Goal: Task Accomplishment & Management: Use online tool/utility

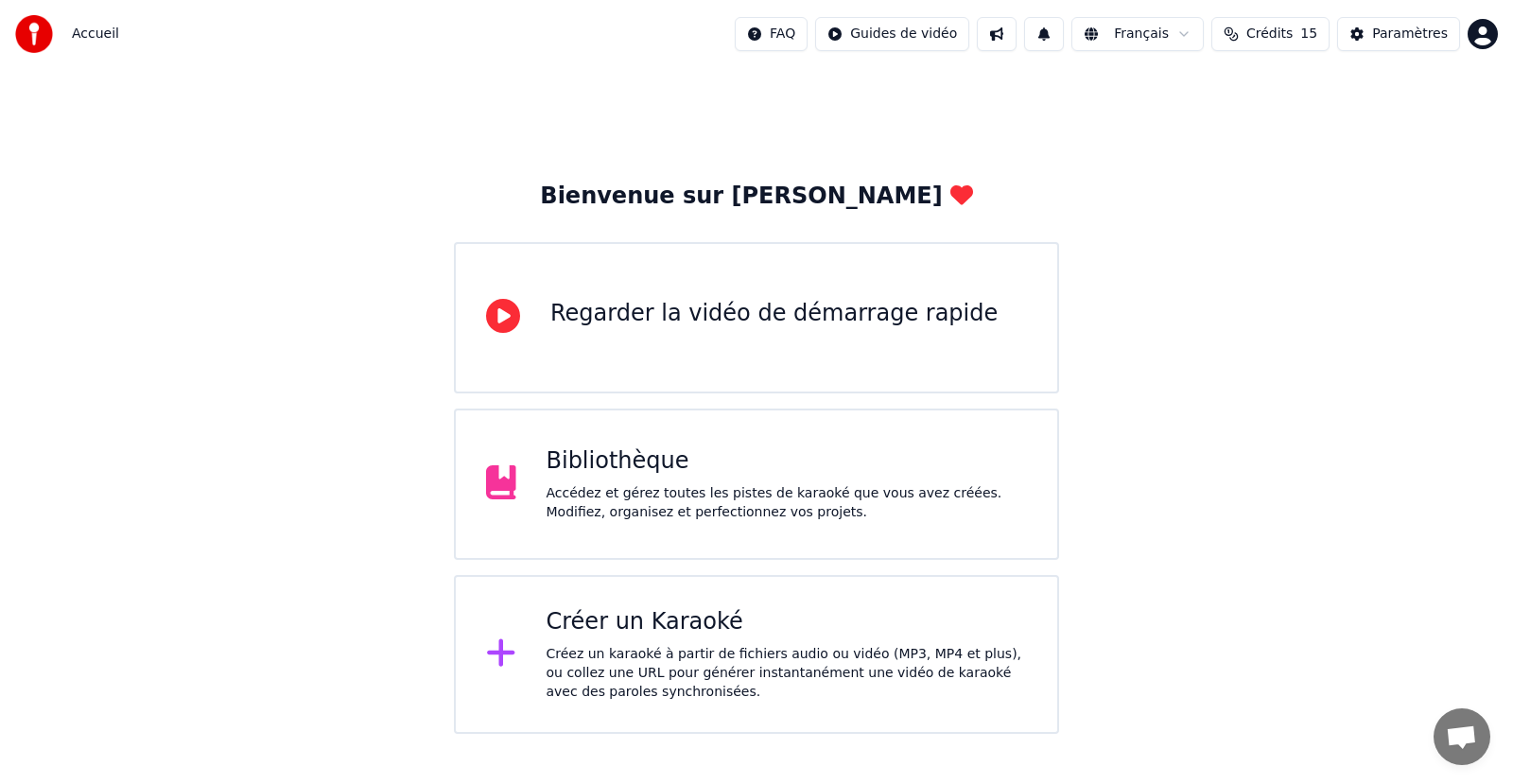
click at [792, 355] on div "Regarder la vidéo de démarrage rapide" at bounding box center [756, 317] width 606 height 151
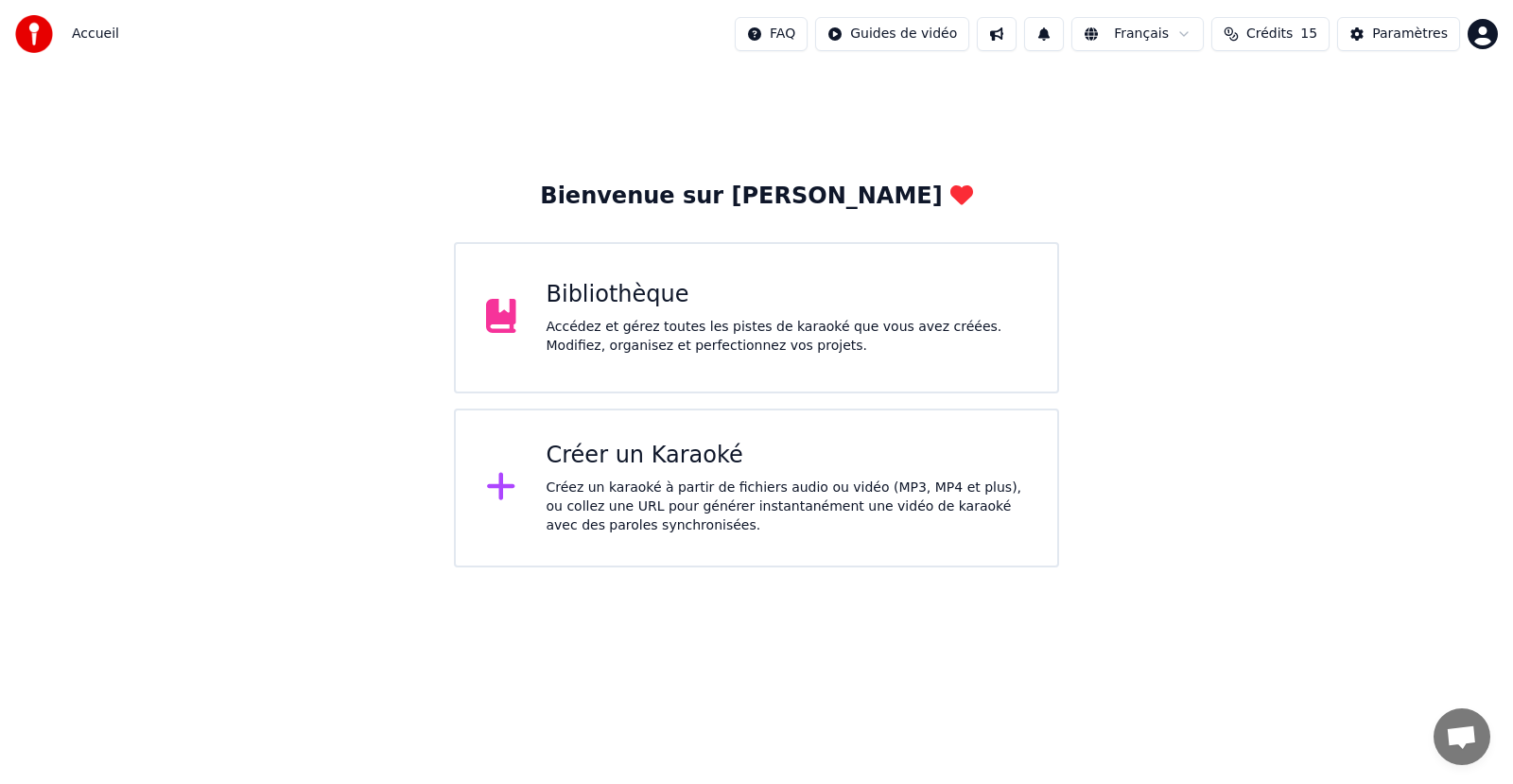
click at [614, 458] on div "Créer un Karaoké" at bounding box center [787, 455] width 482 height 30
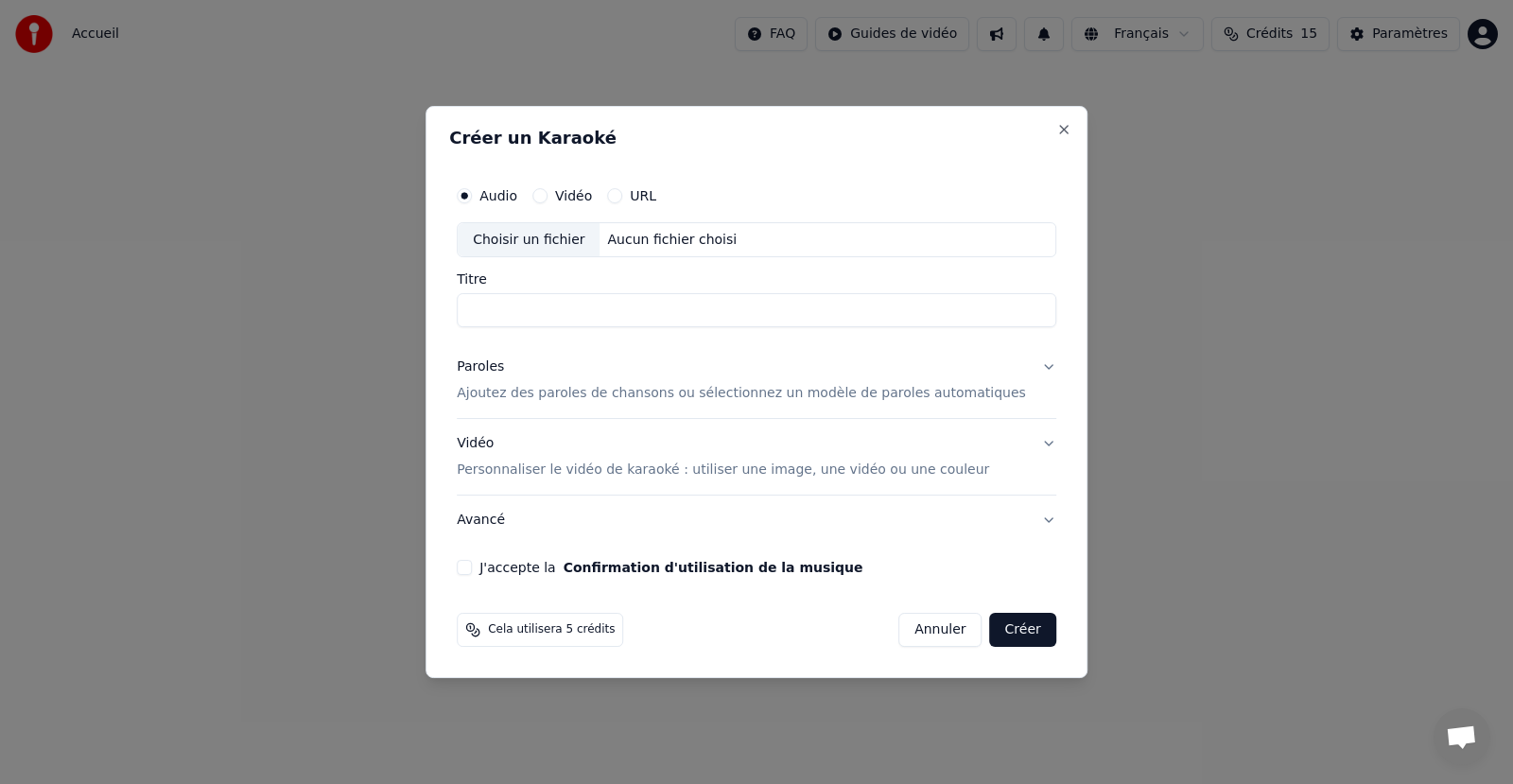
click at [577, 245] on div "Choisir un fichier" at bounding box center [528, 240] width 141 height 34
type input "**********"
click at [587, 390] on p "Ajoutez des paroles de chansons ou sélectionnez un modèle de paroles automatiqu…" at bounding box center [741, 394] width 570 height 19
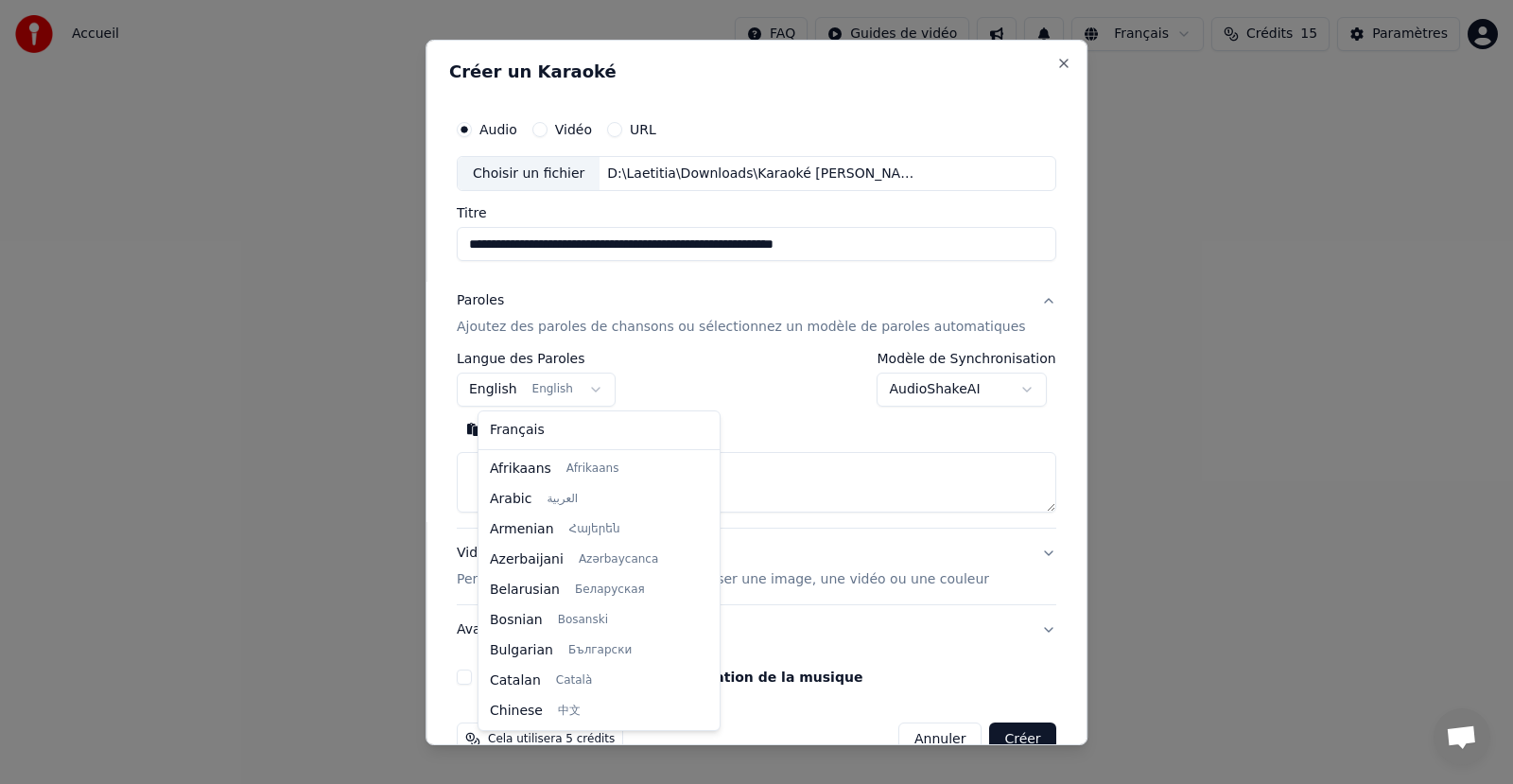
click at [546, 390] on body "**********" at bounding box center [756, 284] width 1513 height 568
select select "**"
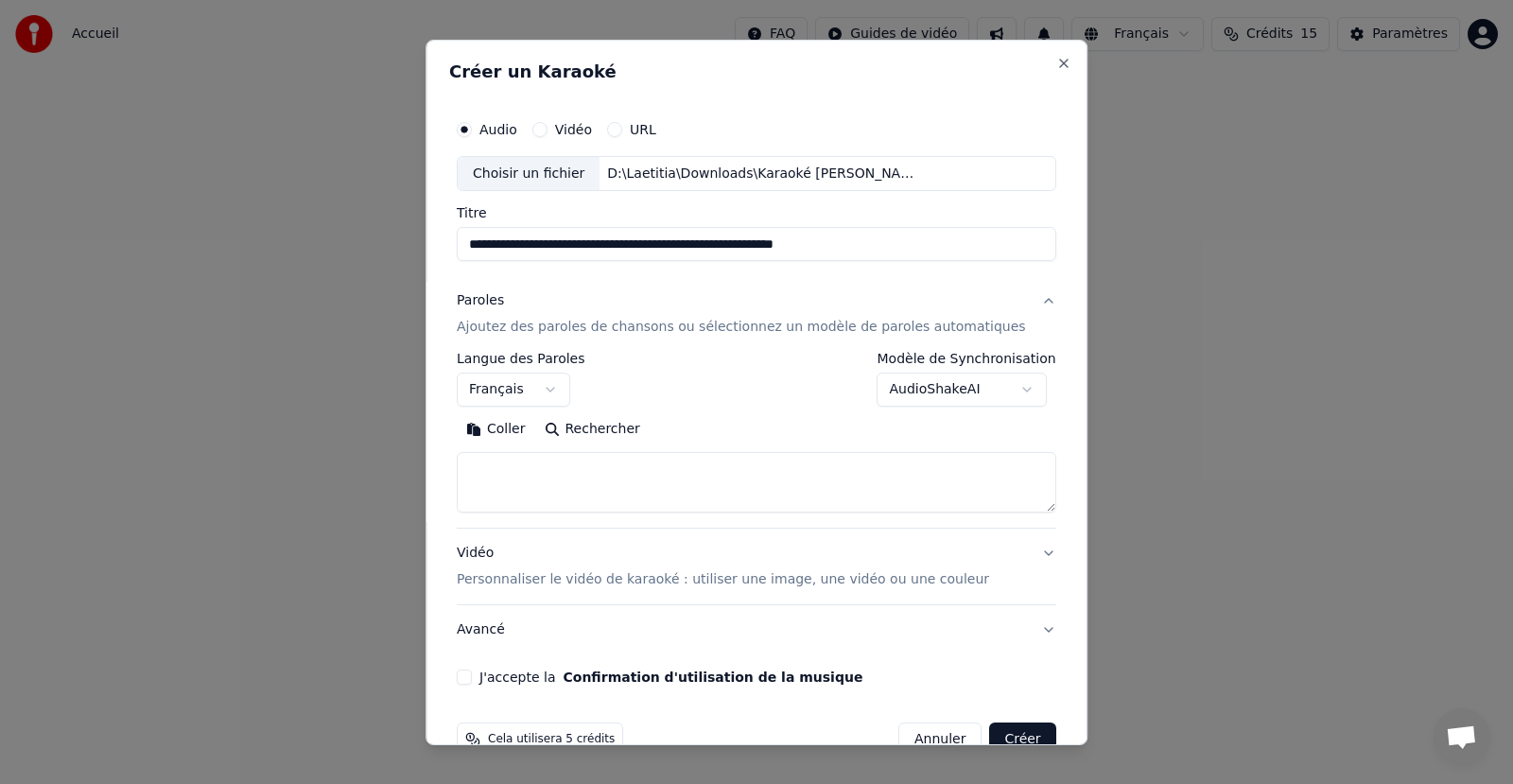
click at [611, 480] on textarea at bounding box center [756, 483] width 600 height 60
click at [518, 430] on button "Coller" at bounding box center [496, 429] width 78 height 30
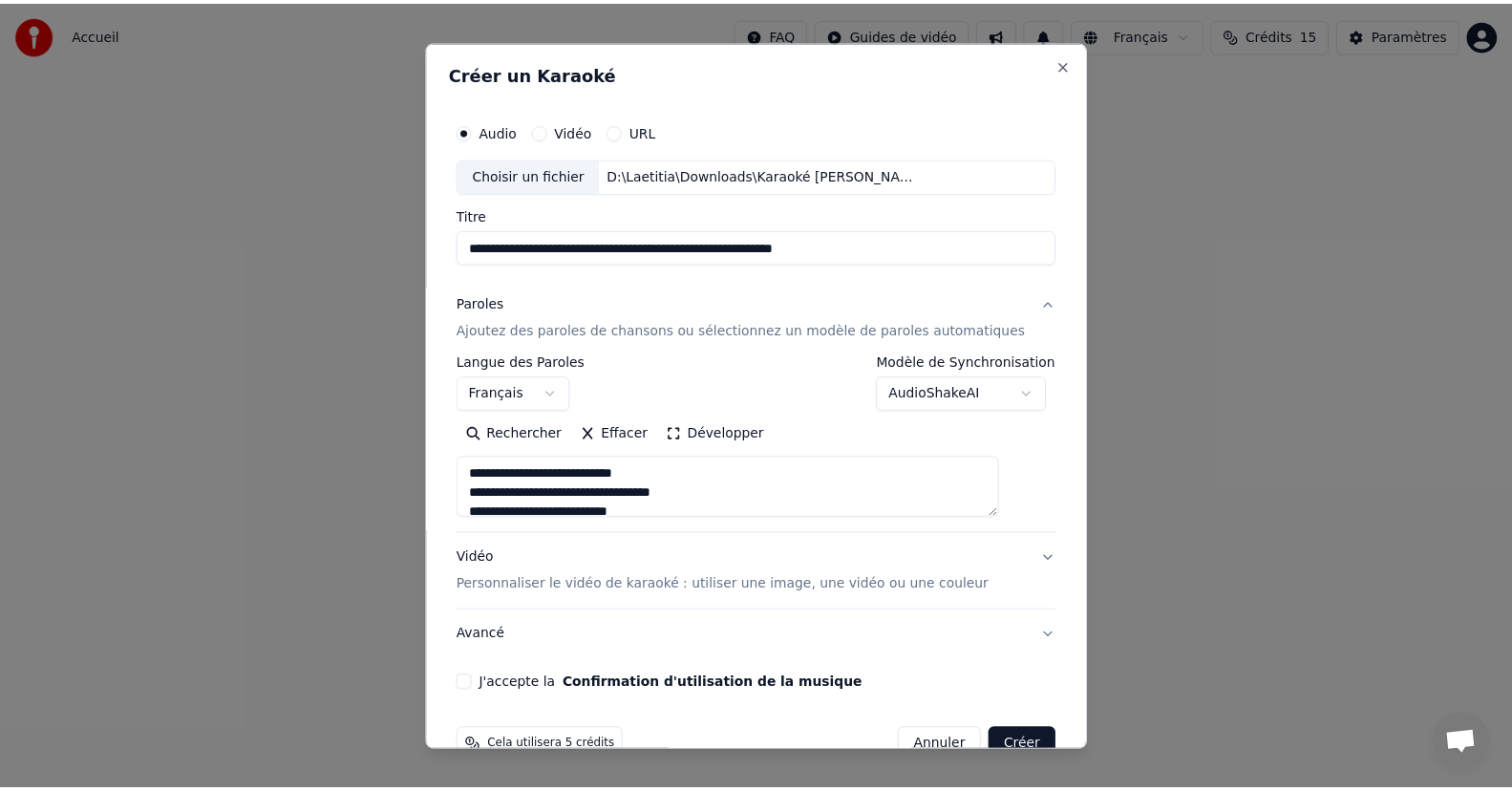
scroll to position [43, 0]
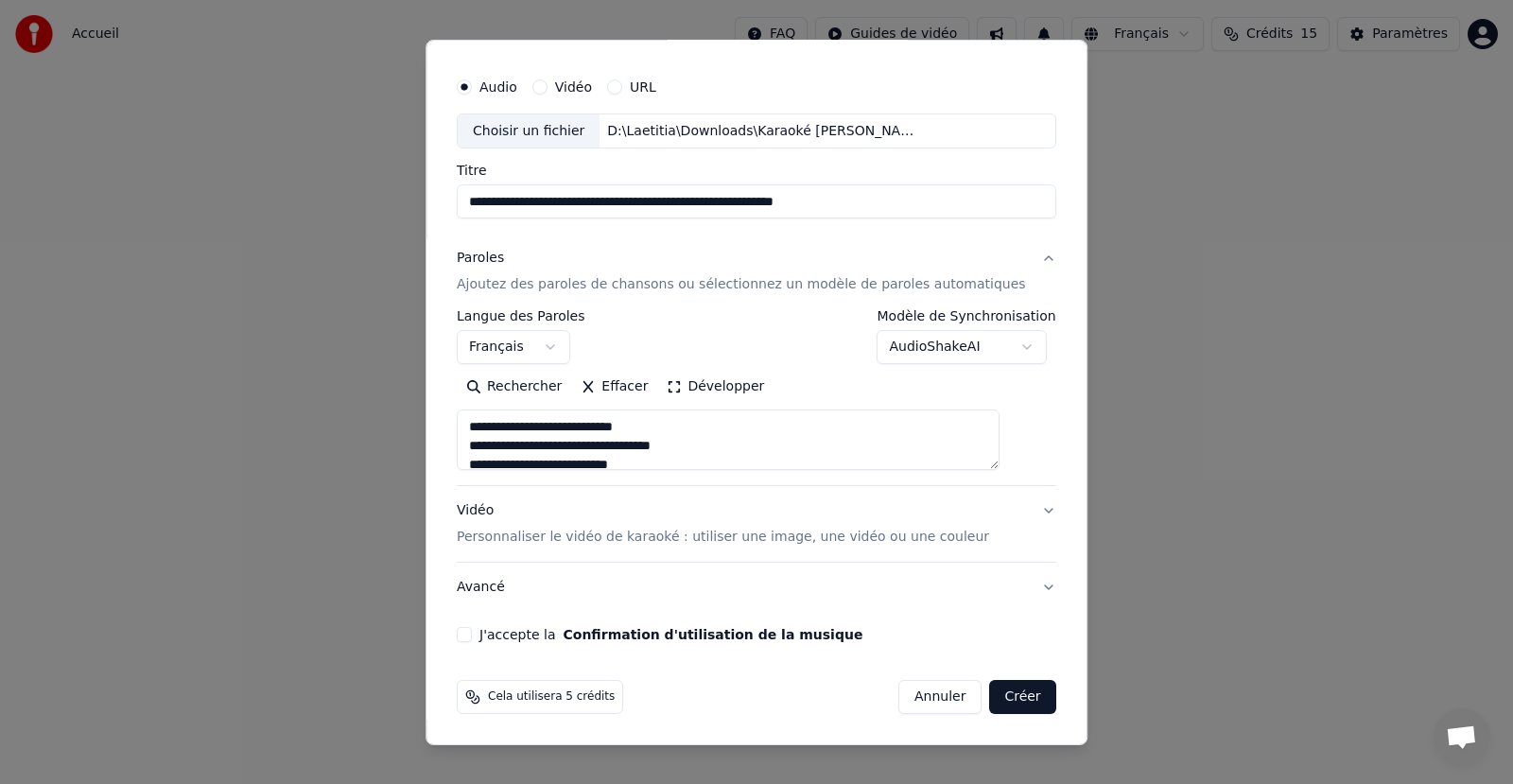
click at [472, 639] on button "J'accepte la Confirmation d'utilisation de la musique" at bounding box center [464, 635] width 16 height 16
click at [1001, 698] on button "Créer" at bounding box center [1023, 696] width 66 height 34
type textarea "**********"
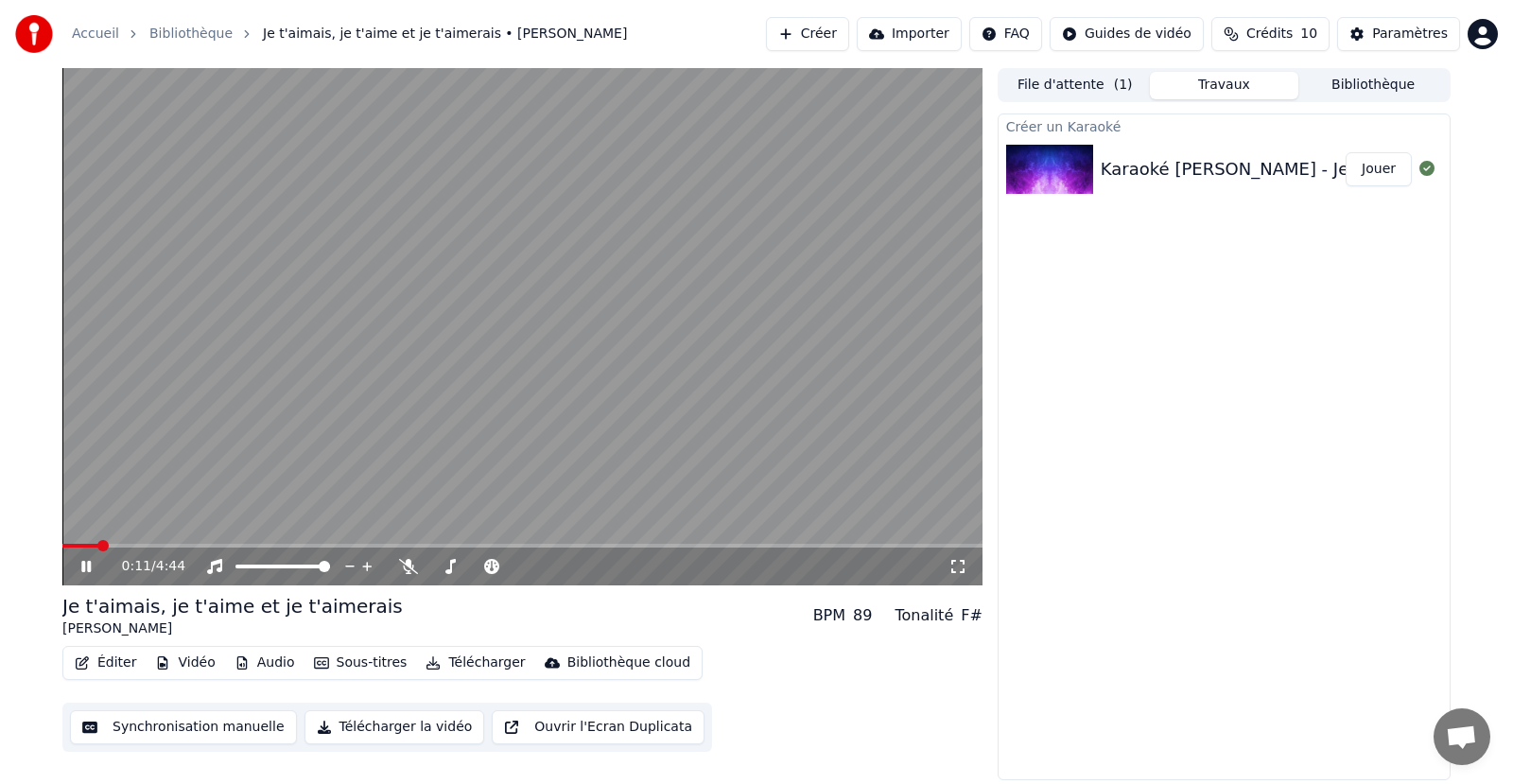
click at [99, 545] on span at bounding box center [80, 546] width 36 height 4
click at [62, 542] on span at bounding box center [68, 546] width 12 height 12
click at [88, 544] on span at bounding box center [522, 546] width 920 height 4
click at [107, 544] on span at bounding box center [522, 546] width 920 height 4
click at [131, 545] on span at bounding box center [522, 546] width 920 height 4
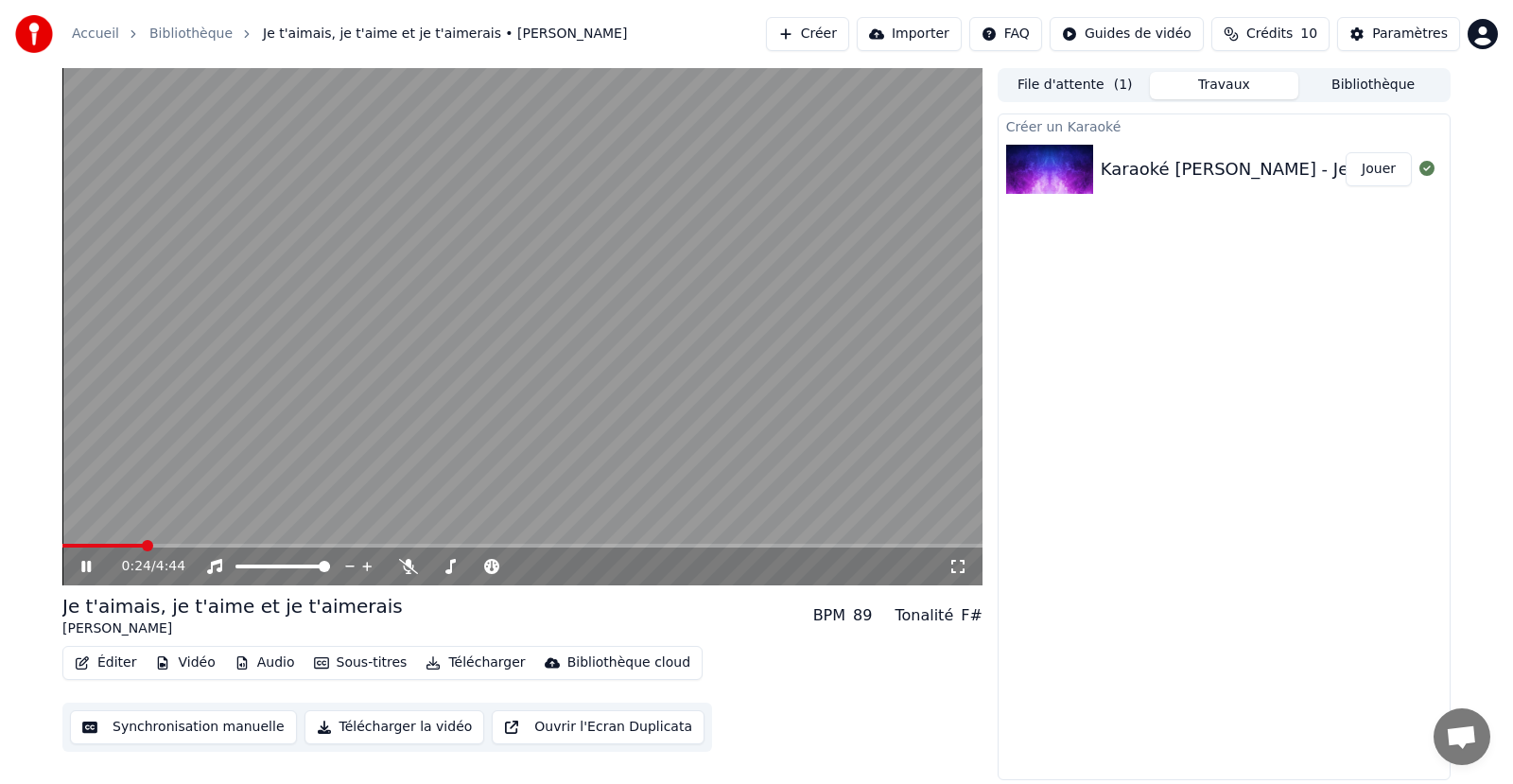
click at [158, 545] on span at bounding box center [522, 546] width 920 height 4
click at [205, 537] on video at bounding box center [522, 327] width 920 height 517
click at [210, 542] on video at bounding box center [522, 327] width 920 height 517
click at [229, 547] on span at bounding box center [522, 546] width 920 height 4
click at [263, 544] on span at bounding box center [522, 546] width 920 height 4
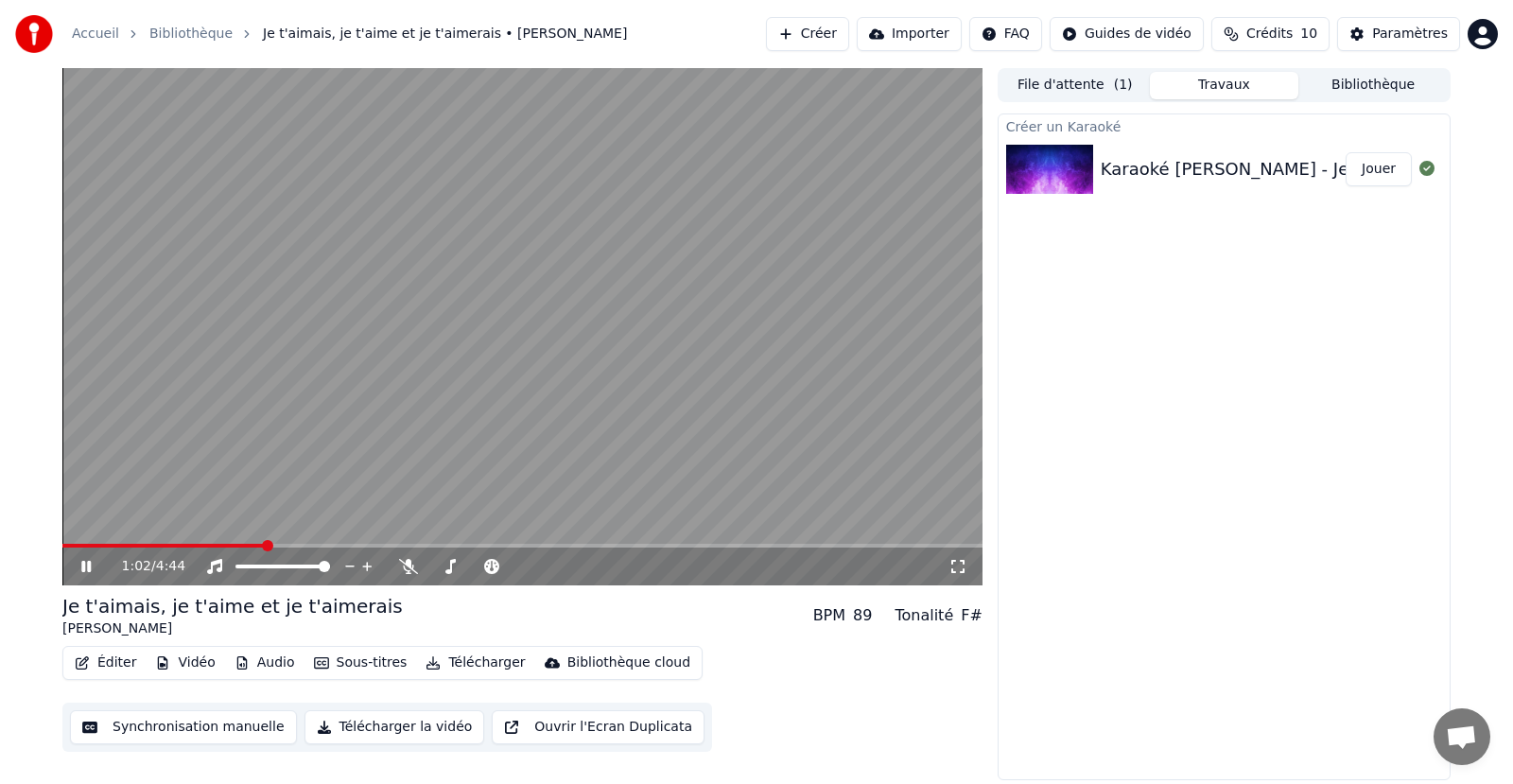
click at [304, 543] on video at bounding box center [522, 327] width 920 height 517
click at [80, 569] on icon at bounding box center [100, 567] width 45 height 16
click at [298, 545] on span at bounding box center [522, 546] width 920 height 4
click at [361, 544] on span at bounding box center [522, 546] width 920 height 4
click at [450, 544] on span at bounding box center [522, 546] width 920 height 4
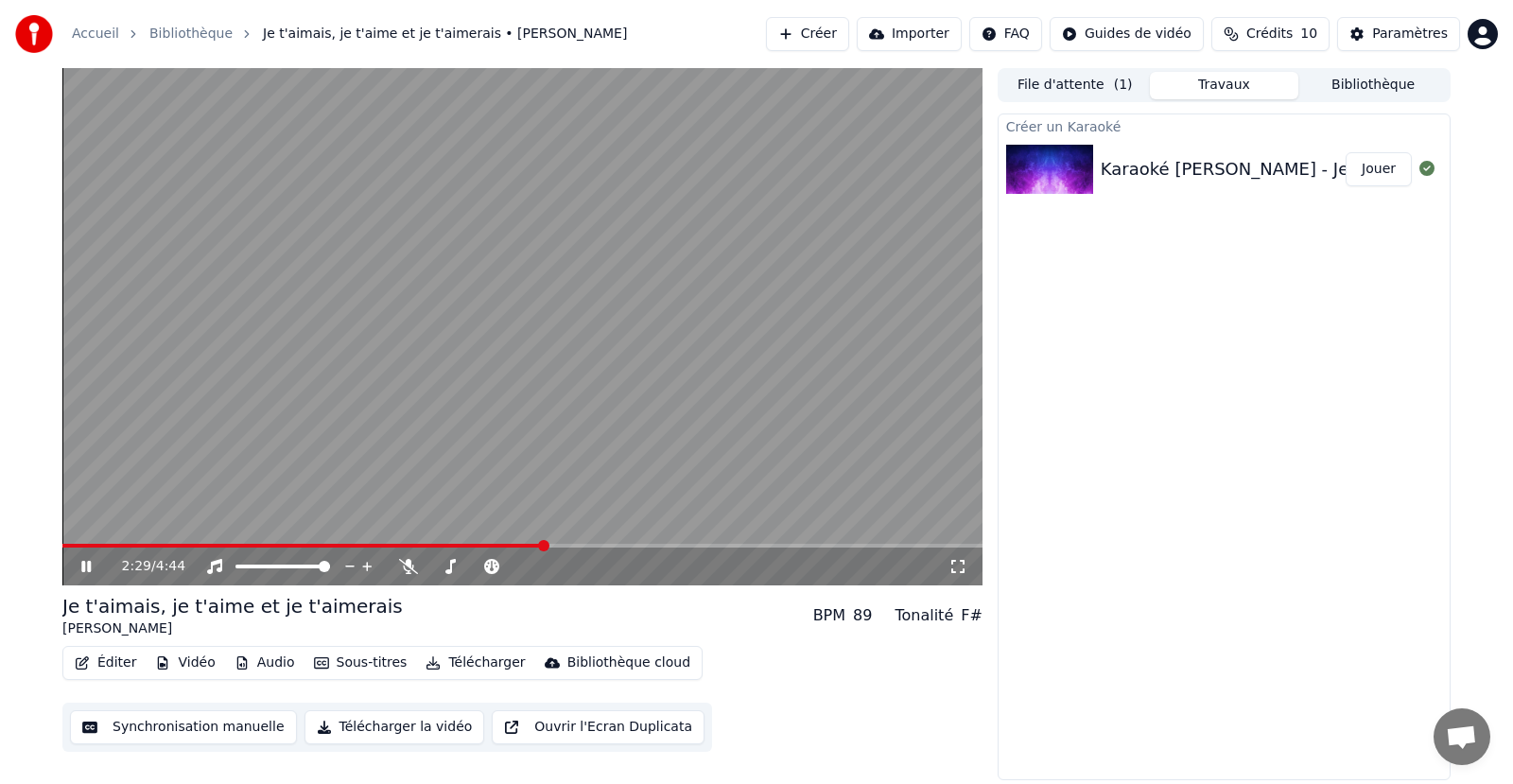
click at [544, 545] on span at bounding box center [522, 546] width 920 height 4
click at [655, 545] on span at bounding box center [522, 546] width 920 height 4
click at [763, 546] on span at bounding box center [522, 546] width 920 height 4
click at [1069, 83] on button "File d'attente ( 1 )" at bounding box center [1075, 86] width 149 height 27
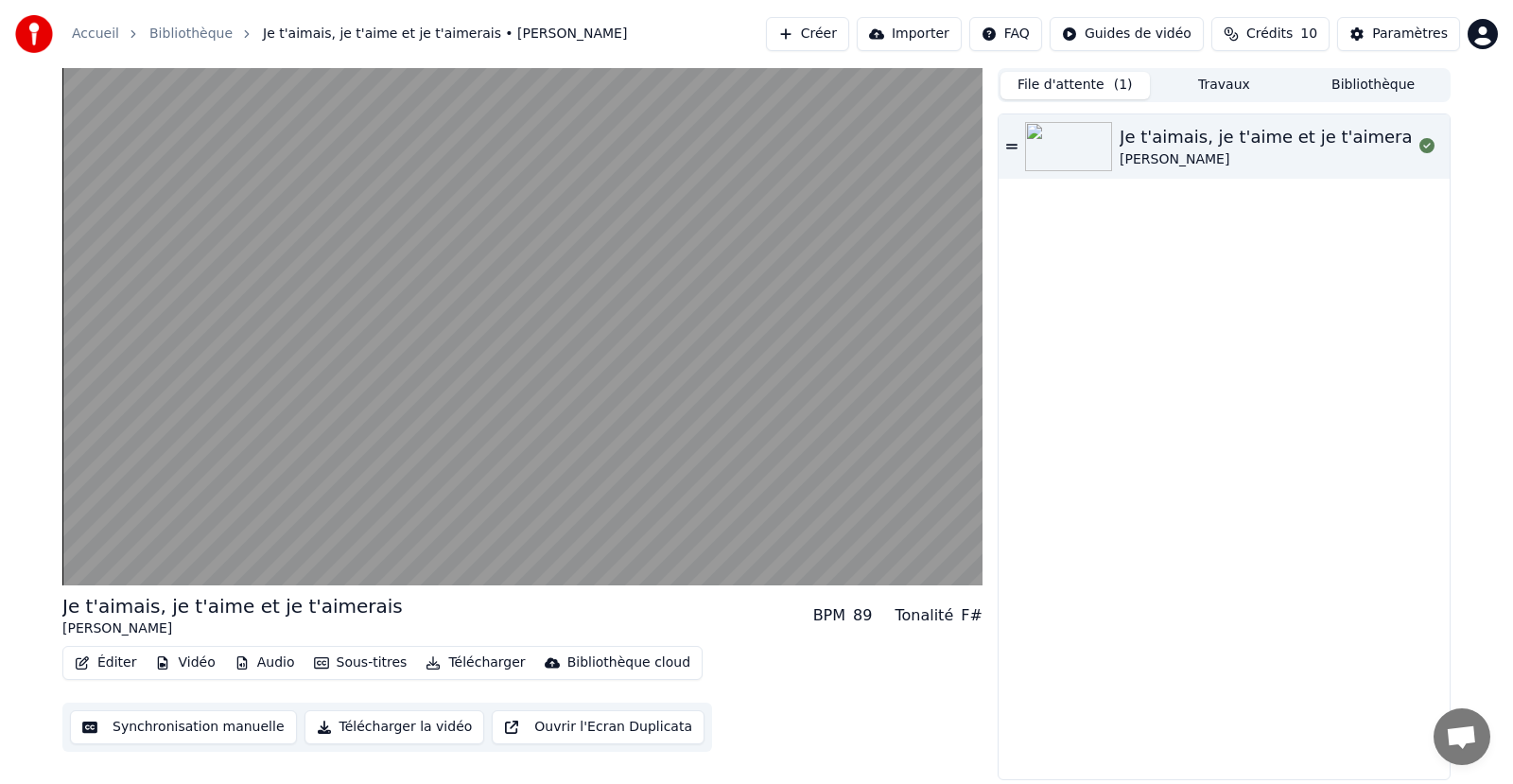
click at [183, 726] on button "Synchronisation manuelle" at bounding box center [183, 726] width 227 height 34
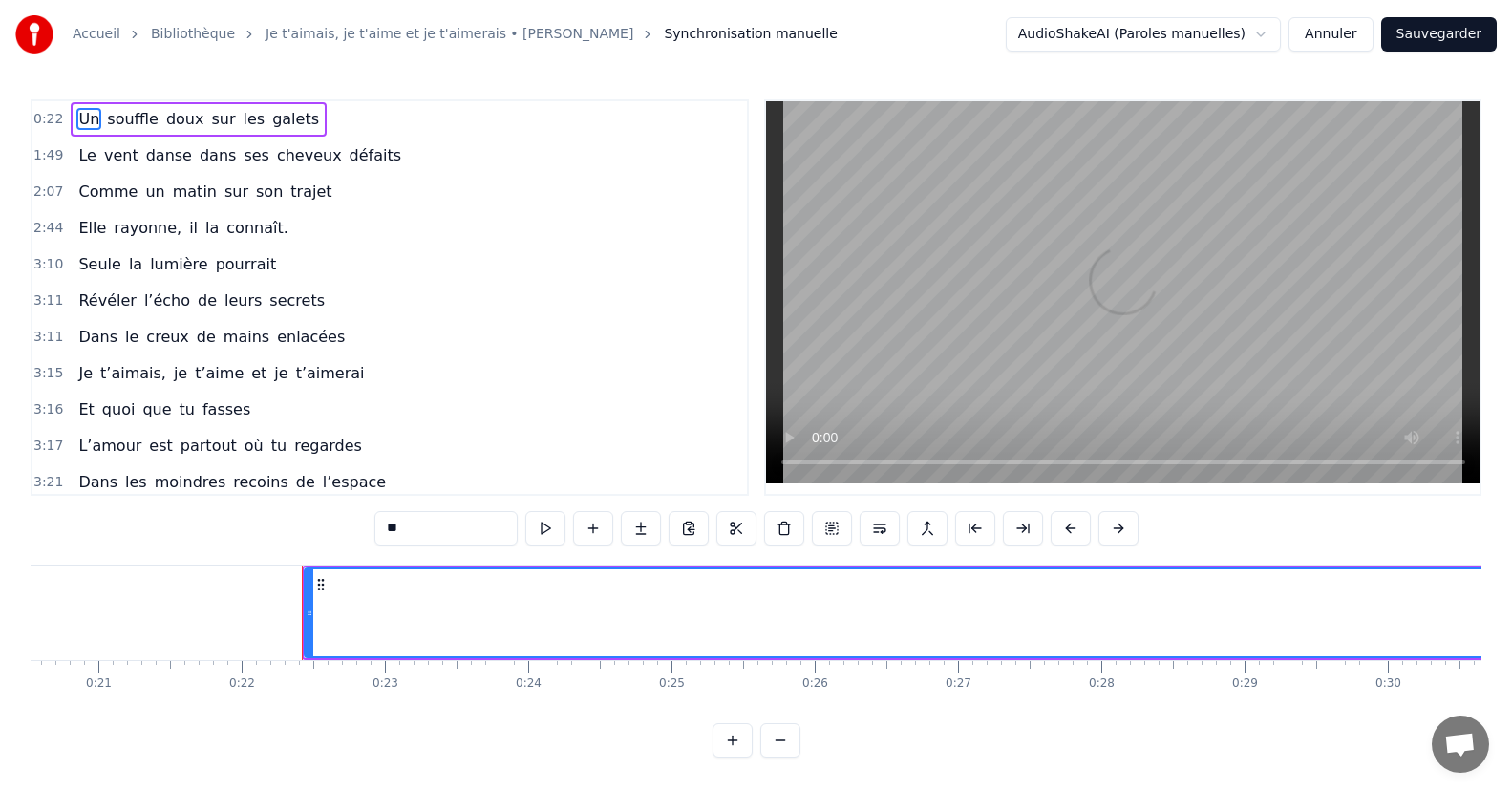
scroll to position [0, 3116]
